Goal: Navigation & Orientation: Find specific page/section

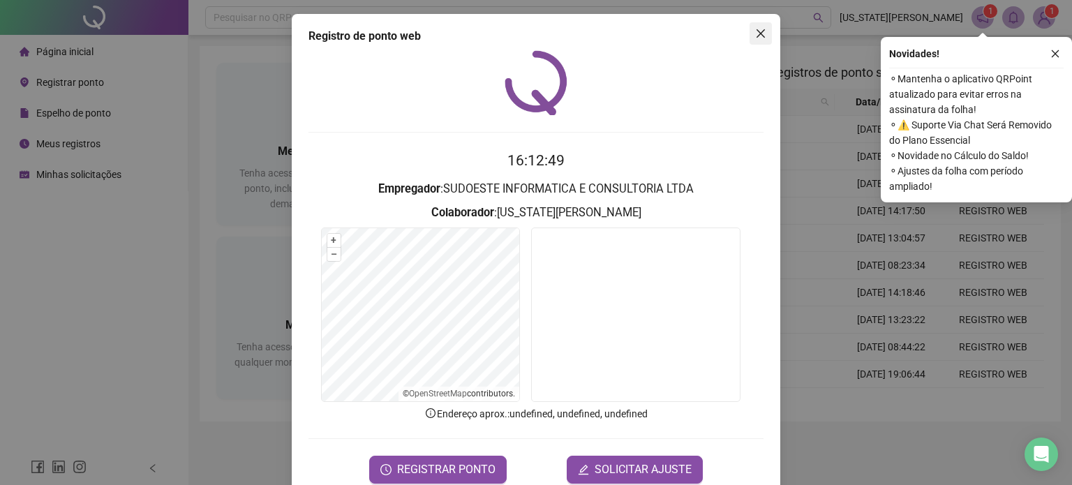
click at [760, 35] on icon "close" at bounding box center [760, 33] width 11 height 11
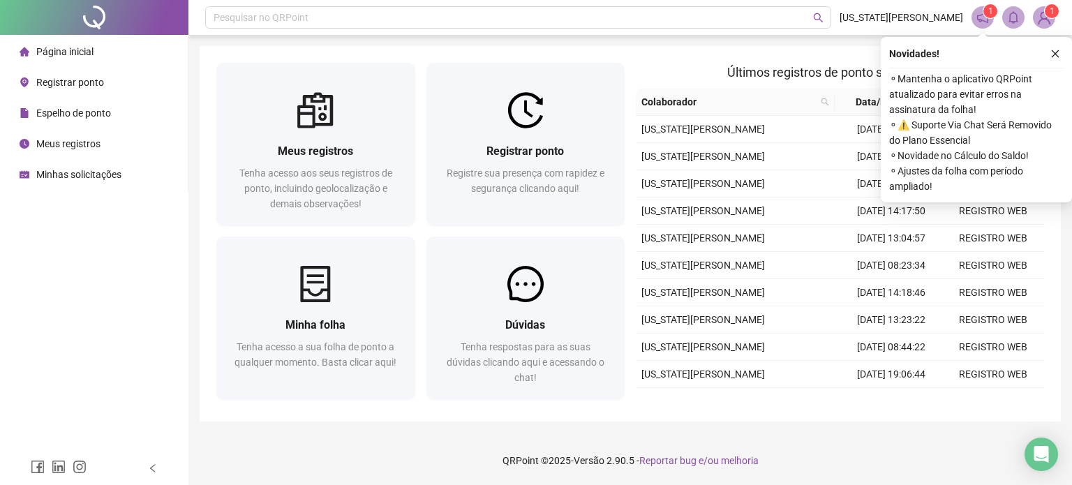
click at [98, 169] on span "Minhas solicitações" at bounding box center [78, 174] width 85 height 11
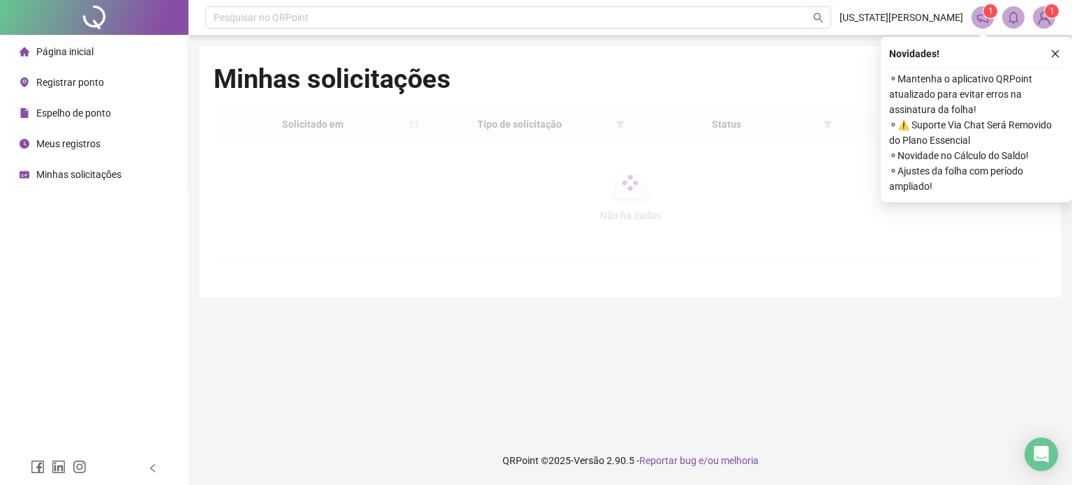
drag, startPoint x: 91, startPoint y: 50, endPoint x: 338, endPoint y: 49, distance: 246.4
click at [91, 50] on span "Página inicial" at bounding box center [64, 51] width 57 height 11
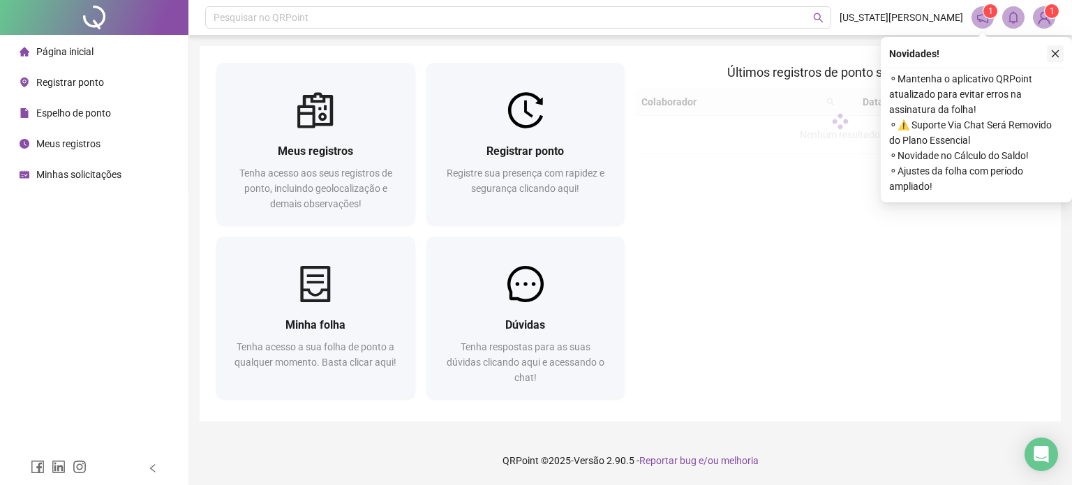
click at [1053, 54] on icon "close" at bounding box center [1056, 54] width 10 height 10
